Goal: Information Seeking & Learning: Learn about a topic

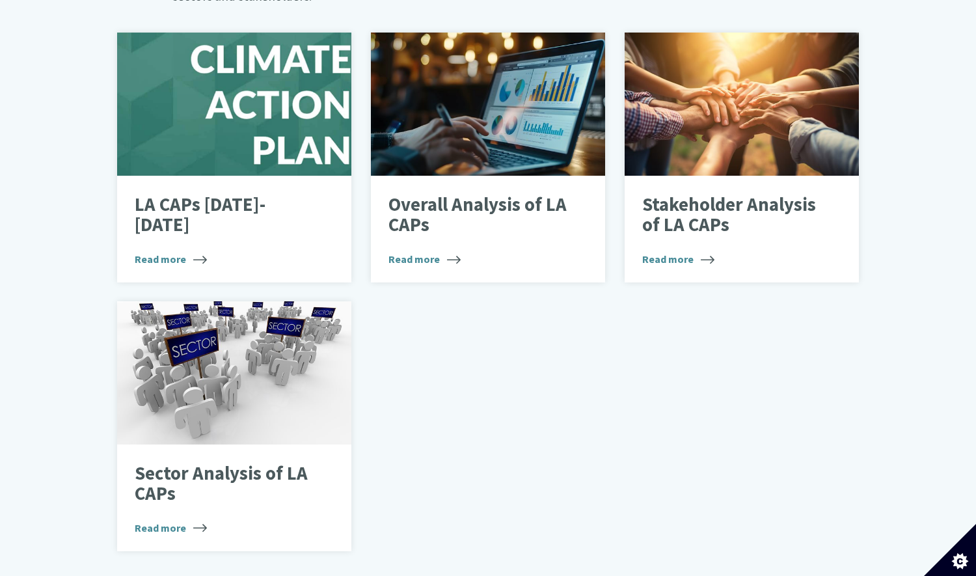
scroll to position [846, 0]
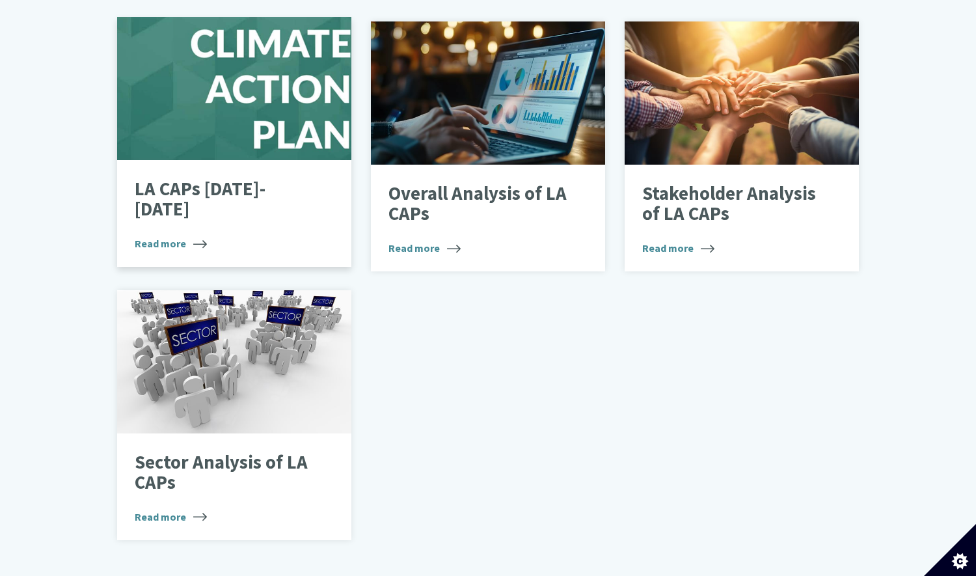
click at [213, 170] on div "LA CAPs 2024-2029 Read more" at bounding box center [234, 213] width 234 height 107
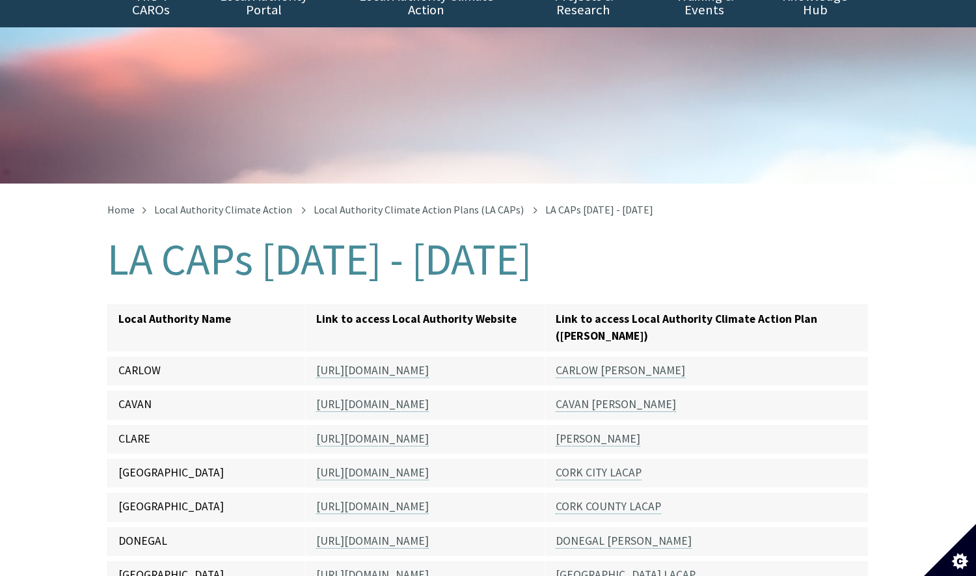
scroll to position [65, 0]
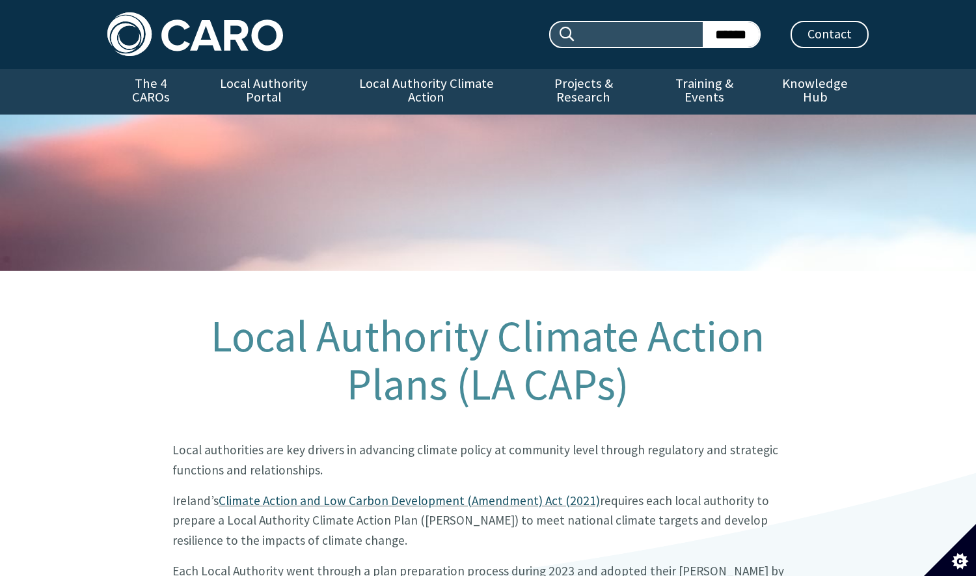
scroll to position [846, 0]
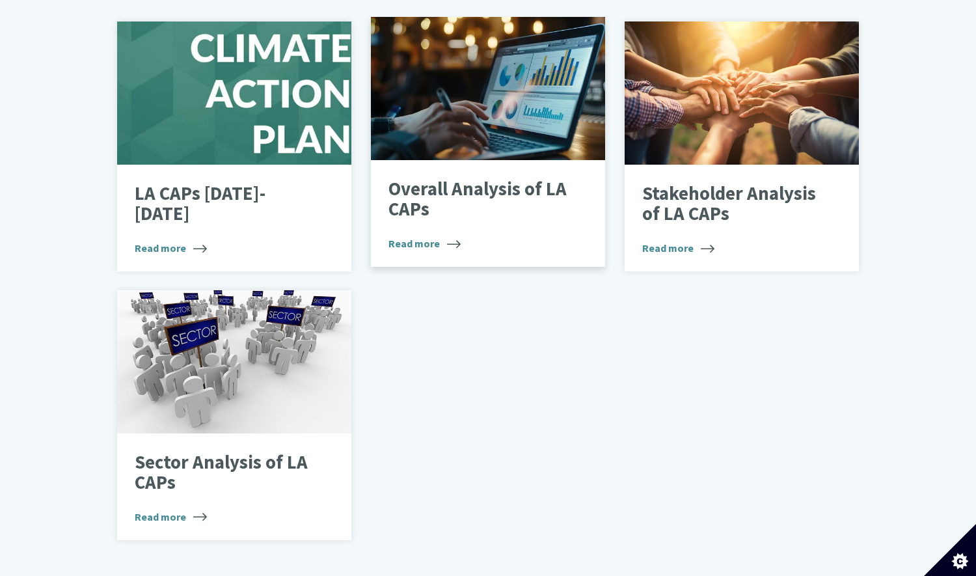
click at [454, 179] on p "Overall Analysis of LA CAPs" at bounding box center [477, 199] width 179 height 41
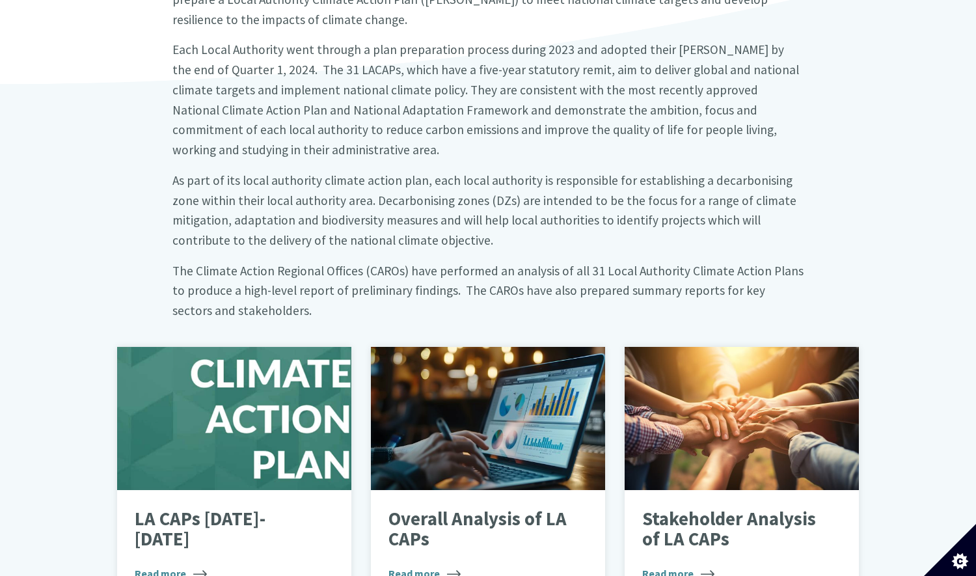
scroll to position [325, 0]
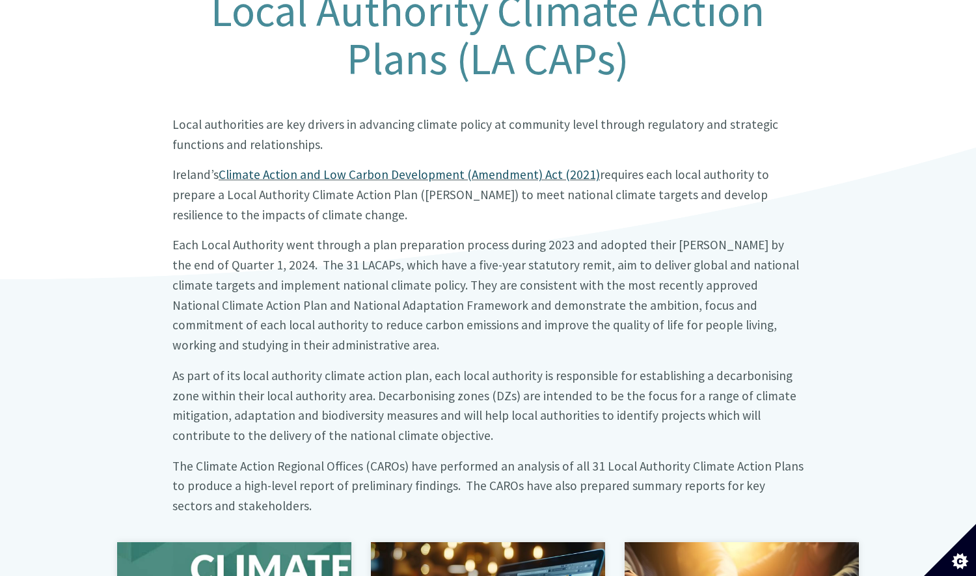
click at [666, 169] on p "Ireland’s Climate Action and Low Carbon Development (Amendment) Act (2021) requ…" at bounding box center [487, 195] width 631 height 60
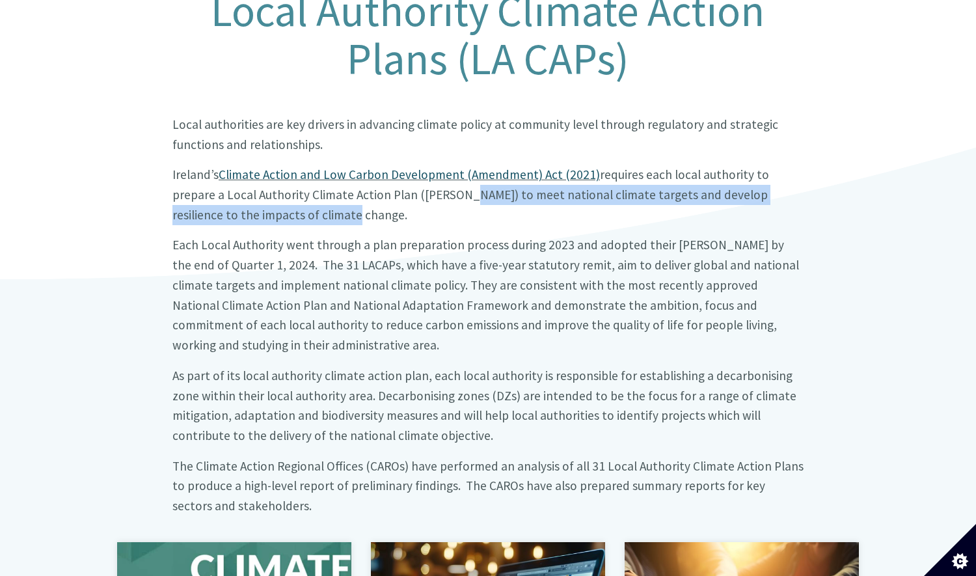
drag, startPoint x: 403, startPoint y: 183, endPoint x: 251, endPoint y: 196, distance: 152.2
click at [251, 196] on big "Ireland’s Climate Action and Low Carbon Development (Amendment) Act (2021) requ…" at bounding box center [470, 194] width 597 height 55
copy big "to meet national climate targets and develop resilience to the impacts of clima…"
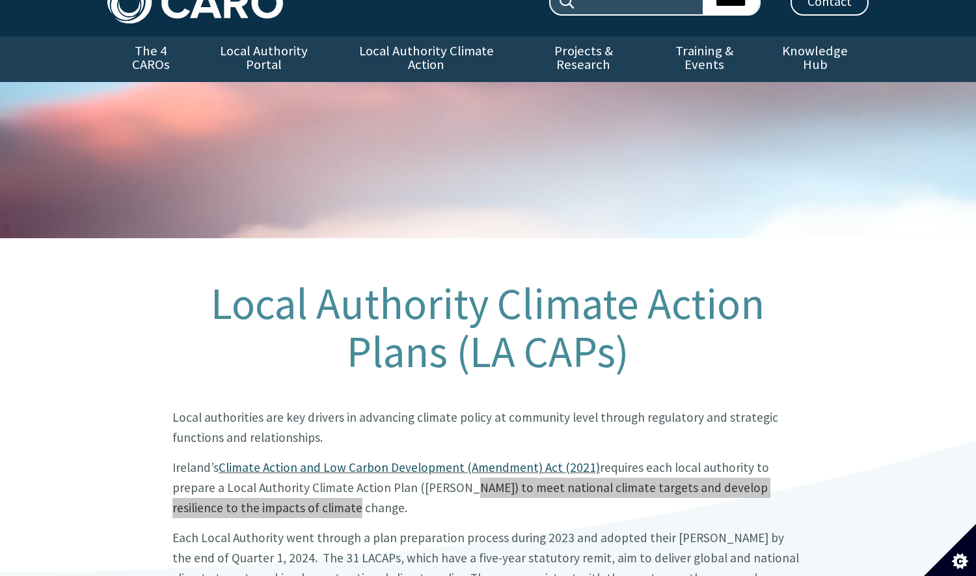
scroll to position [0, 0]
